Goal: Task Accomplishment & Management: Manage account settings

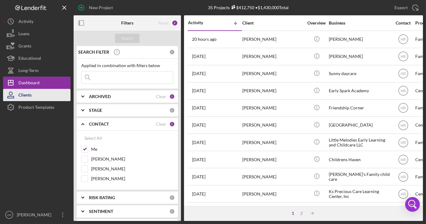
drag, startPoint x: 44, startPoint y: 107, endPoint x: 42, endPoint y: 100, distance: 7.5
click at [44, 107] on div "Product Templates" at bounding box center [36, 108] width 36 height 14
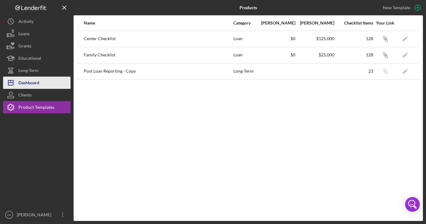
click at [37, 87] on div "Dashboard" at bounding box center [28, 84] width 21 height 14
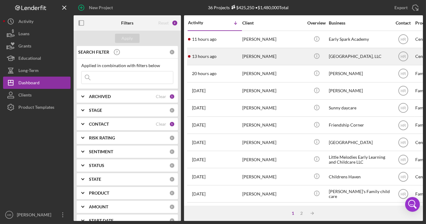
click at [271, 55] on div "[PERSON_NAME]" at bounding box center [272, 56] width 61 height 16
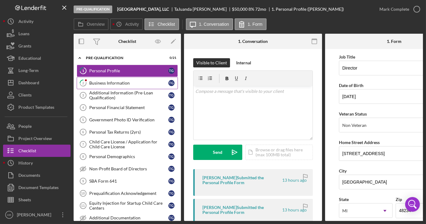
click at [119, 84] on div "Business Information" at bounding box center [128, 83] width 79 height 5
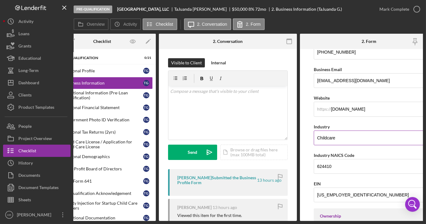
scroll to position [139, 0]
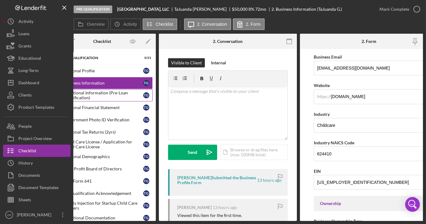
click at [112, 93] on div "Additional Information (Pre-Loan Qualification)" at bounding box center [103, 95] width 79 height 10
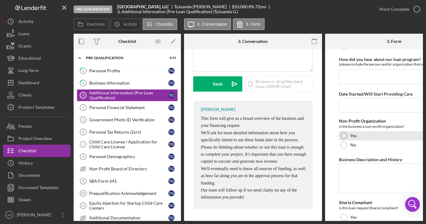
scroll to position [81, 0]
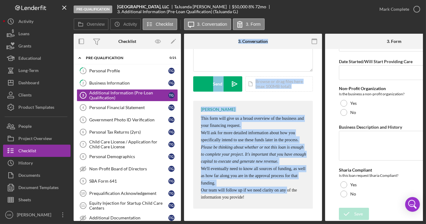
drag, startPoint x: 190, startPoint y: 221, endPoint x: 100, endPoint y: 221, distance: 90.7
click at [100, 221] on div "Overview Internal Workflow Stage Pre-Qualification Icon/Dropdown Arrow Archive …" at bounding box center [248, 127] width 349 height 187
drag, startPoint x: 100, startPoint y: 221, endPoint x: 197, endPoint y: 216, distance: 97.3
click at [197, 216] on div "Visible to Client Internal v Color teal Color pink Remove color Add row above A…" at bounding box center [253, 101] width 138 height 240
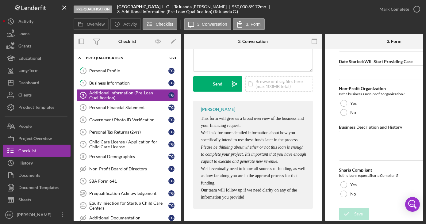
click at [218, 207] on div "[PERSON_NAME] This form will give us a broad overview of the business and your …" at bounding box center [253, 156] width 120 height 111
click at [19, 80] on div "Dashboard" at bounding box center [28, 84] width 21 height 14
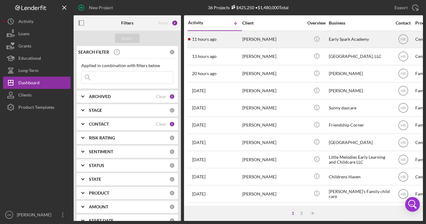
click at [277, 35] on div "[PERSON_NAME]" at bounding box center [272, 39] width 61 height 16
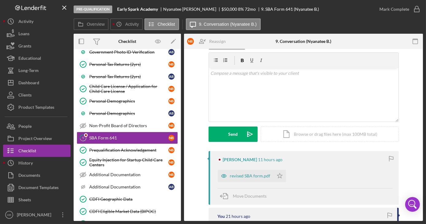
scroll to position [28, 0]
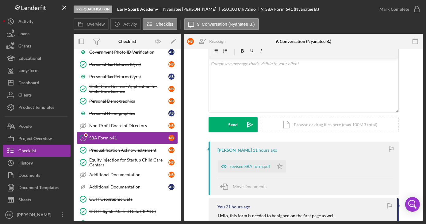
drag, startPoint x: 245, startPoint y: 165, endPoint x: 249, endPoint y: 154, distance: 11.9
click at [245, 165] on div "revised SBA form.pdf" at bounding box center [250, 166] width 40 height 5
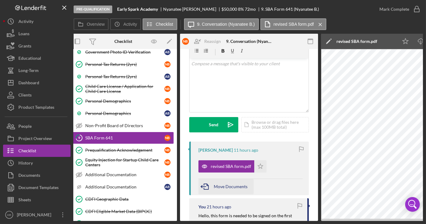
scroll to position [0, 2]
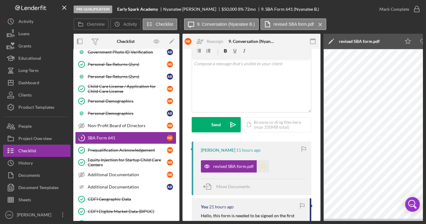
click at [262, 163] on icon "Icon/Star" at bounding box center [263, 166] width 12 height 12
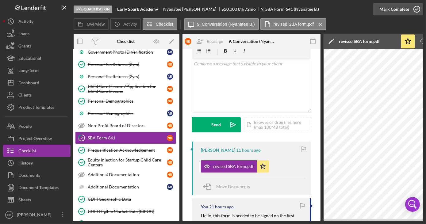
click at [415, 9] on icon "button" at bounding box center [416, 9] width 15 height 15
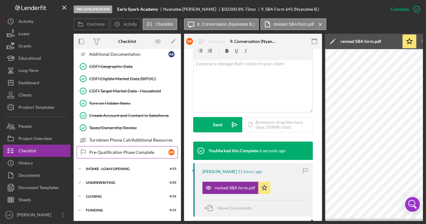
scroll to position [261, 0]
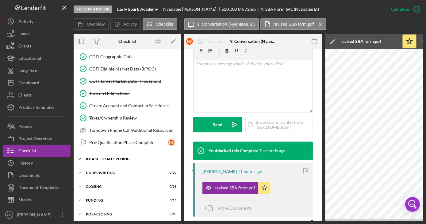
click at [109, 157] on div "INTAKE - LOAN OPENING" at bounding box center [129, 159] width 87 height 4
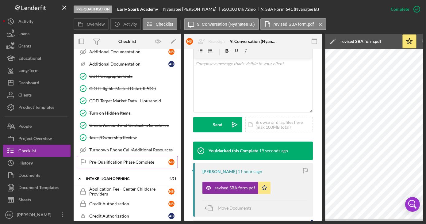
scroll to position [251, 0]
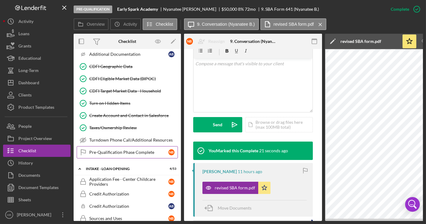
click at [106, 151] on link "Pre-Qualification Phase Complete Pre-Qualification Phase Complete N B" at bounding box center [127, 152] width 101 height 12
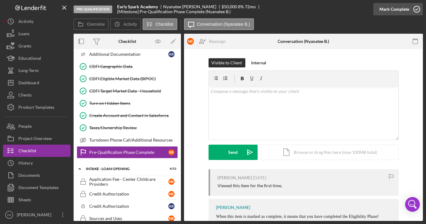
click at [417, 11] on icon "button" at bounding box center [416, 9] width 15 height 15
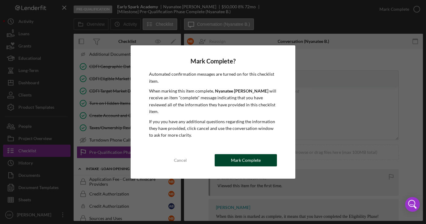
click at [257, 154] on div "Mark Complete" at bounding box center [246, 160] width 30 height 12
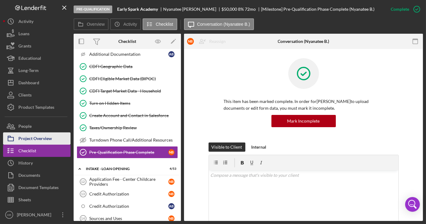
click at [38, 138] on div "Project Overview" at bounding box center [34, 139] width 33 height 14
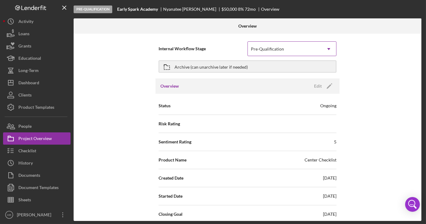
click at [277, 54] on div "Pre-Qualification" at bounding box center [285, 49] width 74 height 14
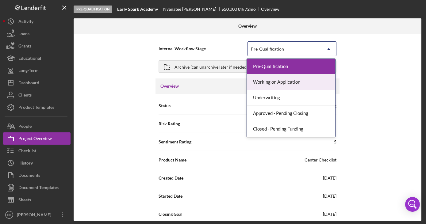
click at [275, 83] on div "Working on Application" at bounding box center [291, 82] width 88 height 16
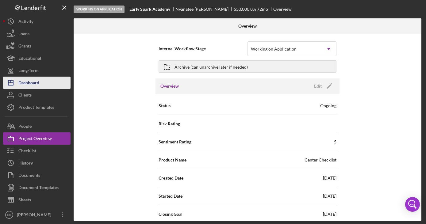
click at [33, 81] on div "Dashboard" at bounding box center [28, 84] width 21 height 14
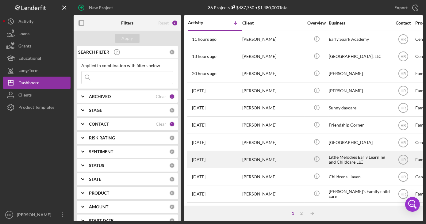
click at [338, 160] on div "Little Melodies Early Learning and Childcare LLC" at bounding box center [359, 159] width 61 height 16
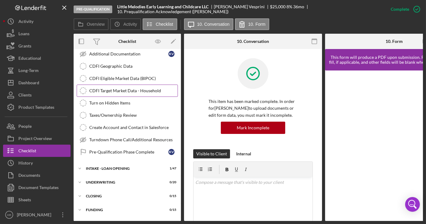
scroll to position [162, 0]
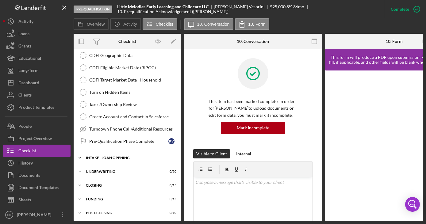
click at [113, 152] on div "Icon/Expander INTAKE - LOAN OPENING 1 / 47" at bounding box center [127, 158] width 107 height 12
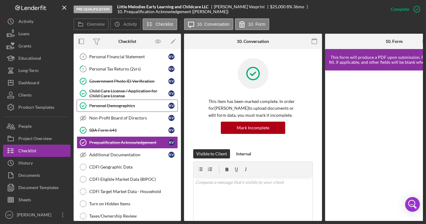
scroll to position [0, 0]
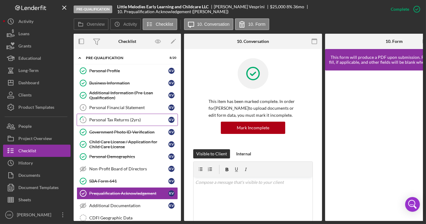
click at [96, 121] on link "5 Personal Tax Returns (2yrs) K V" at bounding box center [127, 120] width 101 height 12
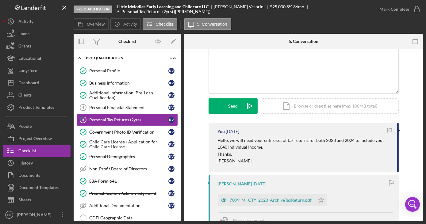
scroll to position [55, 0]
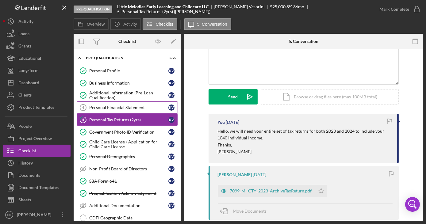
click at [117, 106] on div "Personal Financial Statement" at bounding box center [128, 107] width 79 height 5
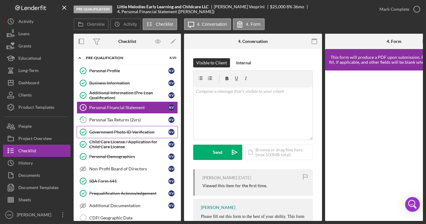
click at [117, 128] on link "Government Photo ID Verification Government Photo ID Verification K V" at bounding box center [127, 132] width 101 height 12
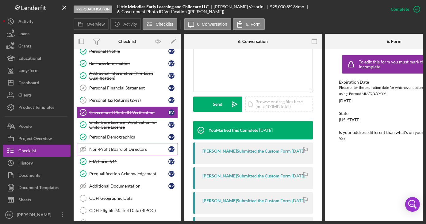
scroll to position [28, 0]
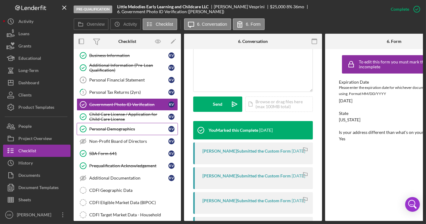
click at [108, 127] on div "Personal Demographics" at bounding box center [128, 129] width 79 height 5
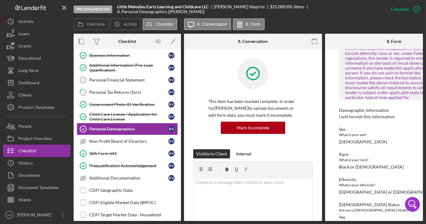
scroll to position [362, 0]
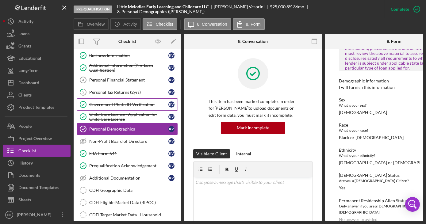
click at [124, 99] on link "Government Photo ID Verification Government Photo ID Verification K V" at bounding box center [127, 104] width 101 height 12
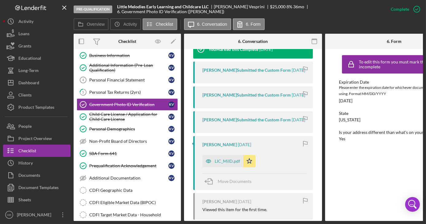
scroll to position [223, 0]
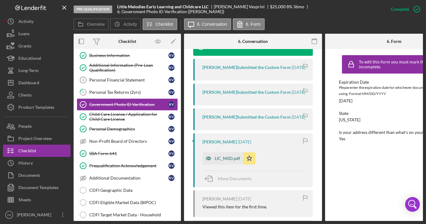
click at [228, 165] on div "LIC_MiID.pdf" at bounding box center [222, 158] width 41 height 12
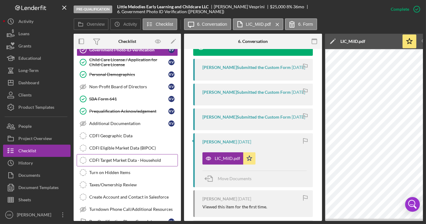
scroll to position [83, 0]
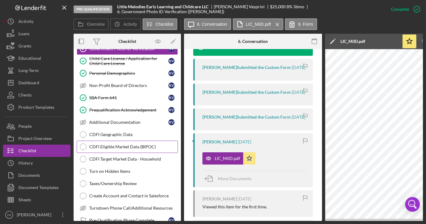
click at [108, 144] on div "CDFI Eligible Market Data (BIPOC)" at bounding box center [133, 146] width 88 height 5
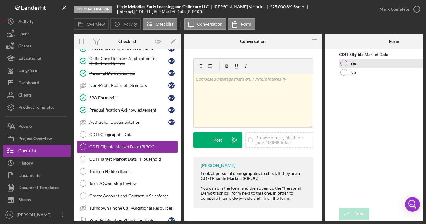
click at [342, 63] on div at bounding box center [343, 63] width 7 height 7
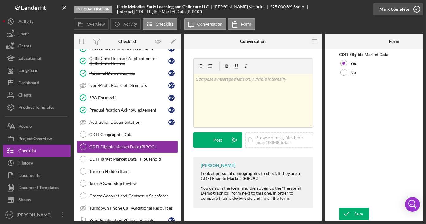
click at [416, 9] on icon "button" at bounding box center [416, 9] width 15 height 15
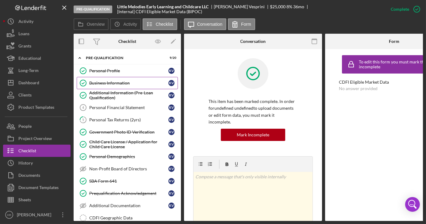
click at [108, 83] on div "Business Information" at bounding box center [128, 83] width 79 height 5
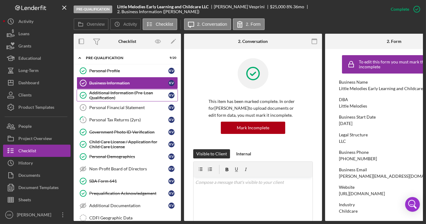
click at [113, 94] on div "Additional Information (Pre-Loan Qualification)" at bounding box center [128, 95] width 79 height 10
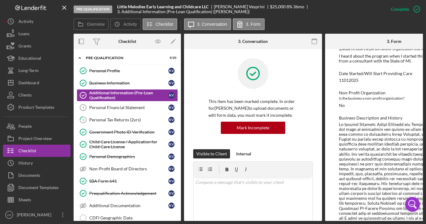
scroll to position [83, 0]
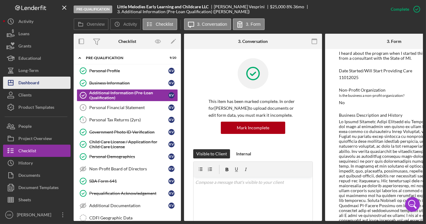
click at [25, 86] on div "Dashboard" at bounding box center [28, 84] width 21 height 14
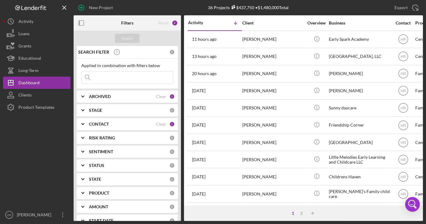
click at [102, 125] on b "CONTACT" at bounding box center [99, 124] width 20 height 5
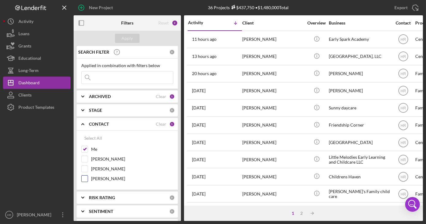
click at [107, 177] on label "[PERSON_NAME]" at bounding box center [132, 179] width 82 height 6
click at [88, 177] on input "[PERSON_NAME]" at bounding box center [85, 179] width 6 height 6
checkbox input "true"
click at [96, 148] on label "Me" at bounding box center [132, 149] width 82 height 6
click at [88, 148] on input "Me" at bounding box center [85, 149] width 6 height 6
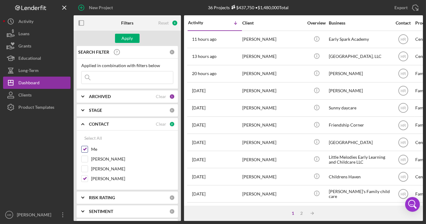
checkbox input "false"
click at [132, 36] on div "Apply" at bounding box center [127, 38] width 11 height 9
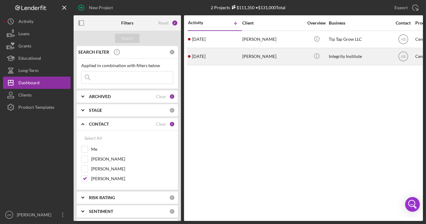
click at [263, 53] on div "[PERSON_NAME]" at bounding box center [272, 56] width 61 height 16
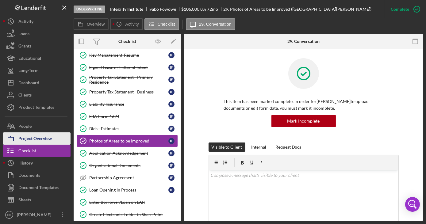
scroll to position [167, 0]
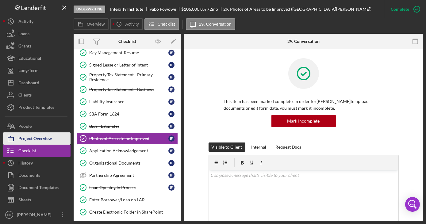
click at [53, 136] on button "Project Overview" at bounding box center [36, 138] width 67 height 12
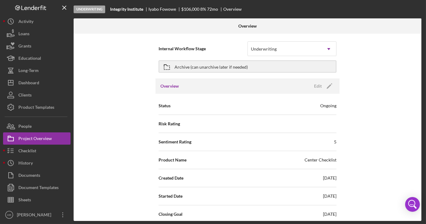
scroll to position [28, 0]
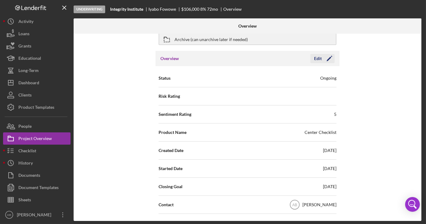
click at [330, 57] on icon "Icon/Edit" at bounding box center [329, 58] width 15 height 15
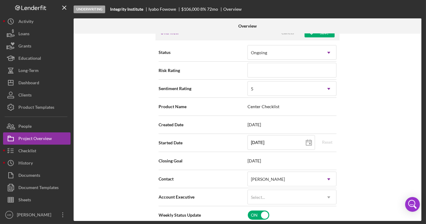
scroll to position [83, 0]
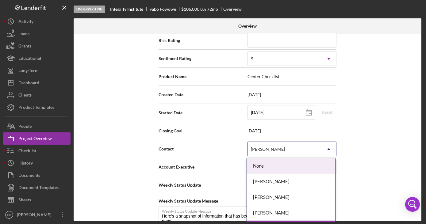
click at [273, 149] on div "[PERSON_NAME]" at bounding box center [268, 149] width 34 height 5
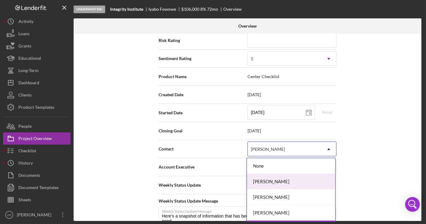
click at [263, 182] on div "[PERSON_NAME]" at bounding box center [291, 182] width 88 height 16
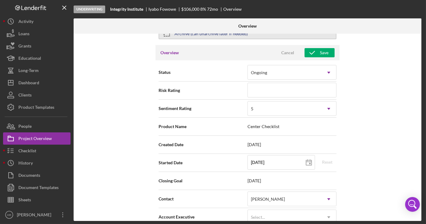
scroll to position [0, 0]
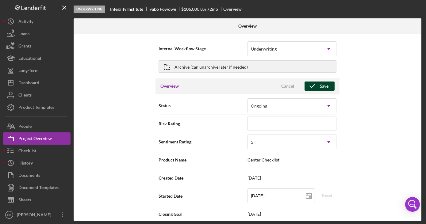
click at [323, 86] on div "Save" at bounding box center [324, 86] width 9 height 9
type textarea "Here's a snapshot of information that has been fully approved, as well as the i…"
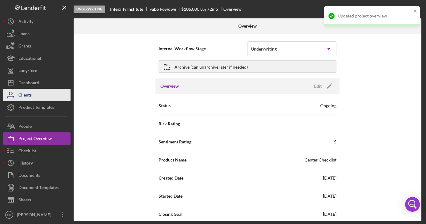
click at [55, 89] on button "Clients" at bounding box center [36, 95] width 67 height 12
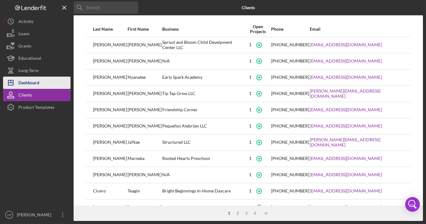
click at [46, 79] on button "Icon/Dashboard Dashboard" at bounding box center [36, 83] width 67 height 12
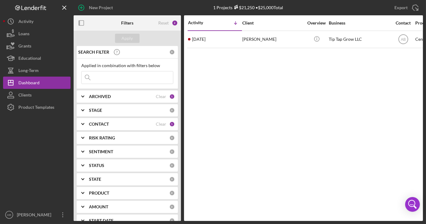
click at [110, 120] on div "CONTACT Clear 1" at bounding box center [132, 124] width 86 height 12
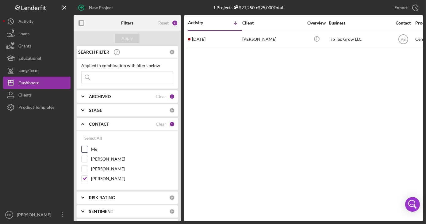
click at [97, 150] on label "Me" at bounding box center [132, 149] width 82 height 6
click at [88, 150] on input "Me" at bounding box center [85, 149] width 6 height 6
checkbox input "true"
click at [104, 178] on label "[PERSON_NAME]" at bounding box center [132, 179] width 82 height 6
click at [88, 178] on input "[PERSON_NAME]" at bounding box center [85, 179] width 6 height 6
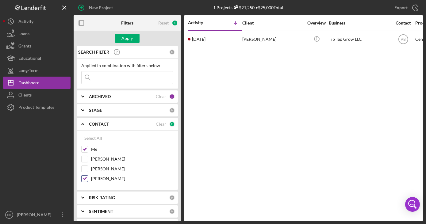
checkbox input "false"
click at [129, 37] on div "Apply" at bounding box center [127, 38] width 11 height 9
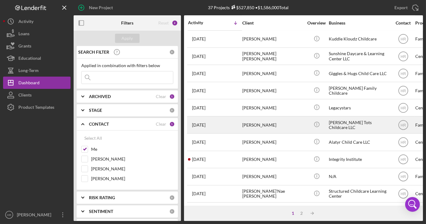
scroll to position [259, 0]
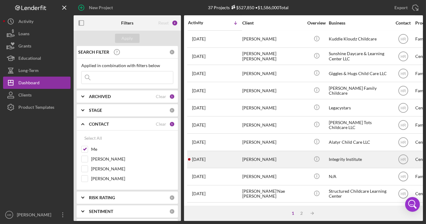
click at [272, 157] on div "[PERSON_NAME]" at bounding box center [272, 159] width 61 height 16
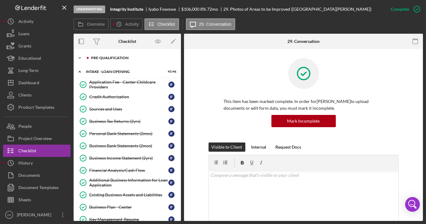
click at [108, 61] on div "Icon/Expander Pre-Qualification 17 / 20" at bounding box center [127, 58] width 107 height 12
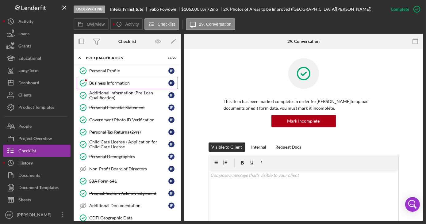
click at [105, 81] on div "Business Information" at bounding box center [128, 83] width 79 height 5
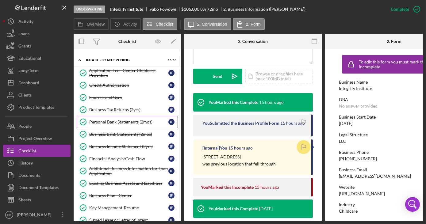
scroll to position [251, 0]
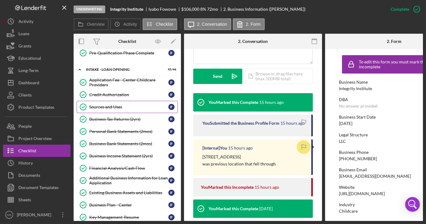
click at [109, 105] on div "Sources and Uses" at bounding box center [128, 107] width 79 height 5
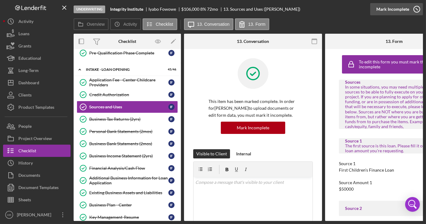
click at [415, 9] on icon "button" at bounding box center [416, 9] width 15 height 15
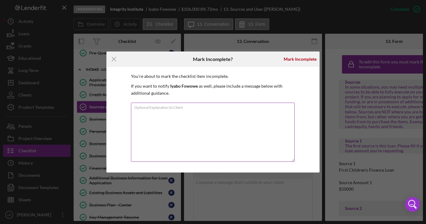
click at [230, 109] on div "Optional Explanation to Client" at bounding box center [213, 133] width 164 height 60
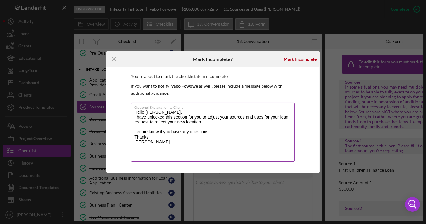
drag, startPoint x: 134, startPoint y: 112, endPoint x: 152, endPoint y: 150, distance: 41.7
click at [152, 150] on textarea "Hello [PERSON_NAME], I have unlocked this section for you to adjust your source…" at bounding box center [213, 132] width 164 height 59
click at [262, 130] on textarea "Hello [PERSON_NAME], I have unlocked this section for you to adjust your source…" at bounding box center [213, 132] width 164 height 59
type textarea "Hello [PERSON_NAME], I have unlocked this section for you to adjust your source…"
click at [294, 60] on div "Mark Incomplete" at bounding box center [300, 59] width 33 height 12
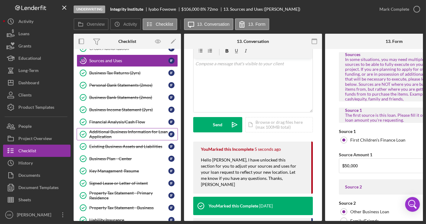
scroll to position [307, 0]
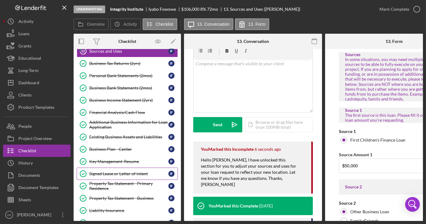
click at [108, 171] on div "Signed Lease or Letter of intent" at bounding box center [128, 173] width 79 height 5
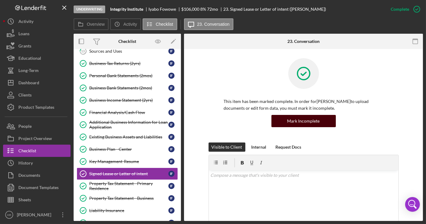
click at [305, 124] on div "Mark Incomplete" at bounding box center [303, 121] width 32 height 12
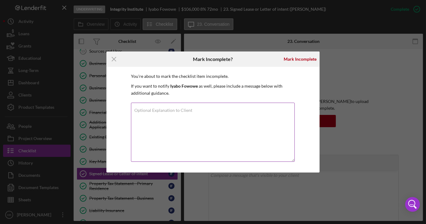
click at [159, 110] on label "Optional Explanation to Client" at bounding box center [163, 110] width 58 height 5
click at [159, 110] on textarea "Optional Explanation to Client" at bounding box center [213, 132] width 164 height 59
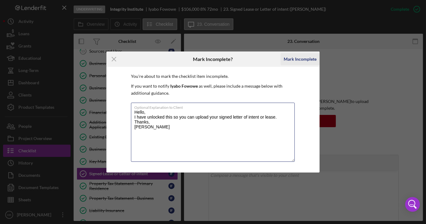
type textarea "Hello, I have unlocked this so you can upload your signed letter of intent or l…"
click at [302, 57] on div "Mark Incomplete" at bounding box center [300, 59] width 33 height 12
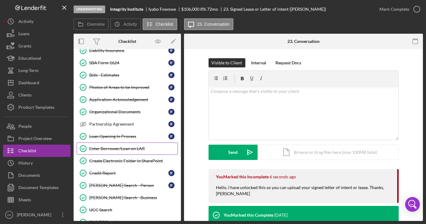
scroll to position [446, 0]
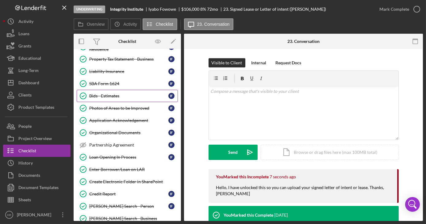
click at [110, 93] on div "Bids - Estimates" at bounding box center [128, 95] width 79 height 5
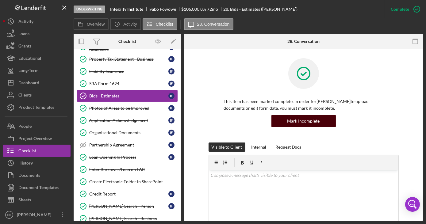
click at [312, 125] on div "Mark Incomplete" at bounding box center [303, 121] width 32 height 12
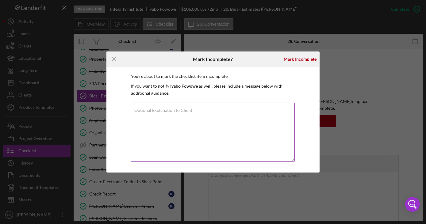
click at [204, 112] on textarea "Optional Explanation to Client" at bounding box center [213, 132] width 164 height 59
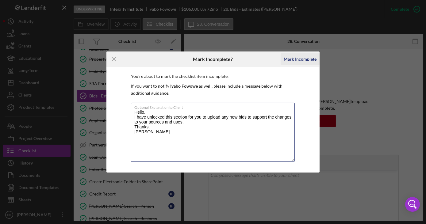
type textarea "Hello, I have unlocked this section for you to upload any new bids to support t…"
click at [302, 61] on div "Mark Incomplete" at bounding box center [300, 59] width 33 height 12
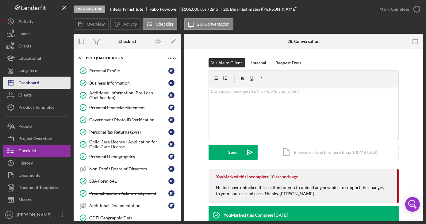
click at [27, 86] on div "Dashboard" at bounding box center [28, 84] width 21 height 14
